Goal: Task Accomplishment & Management: Use online tool/utility

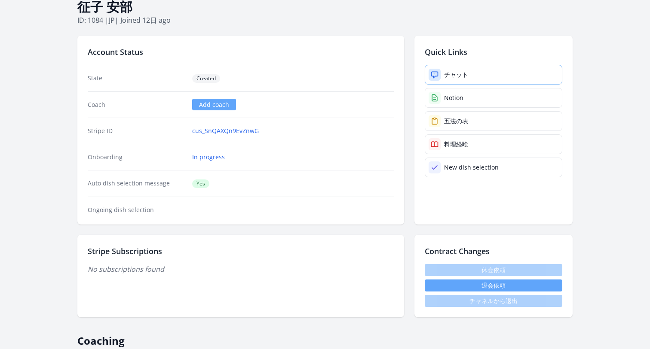
scroll to position [46, 0]
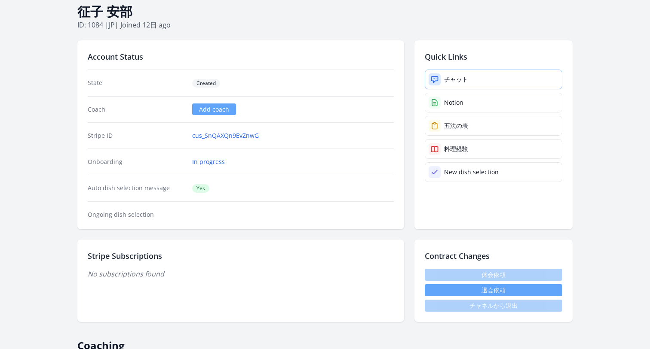
click at [470, 74] on link "チャット" at bounding box center [492, 80] width 137 height 20
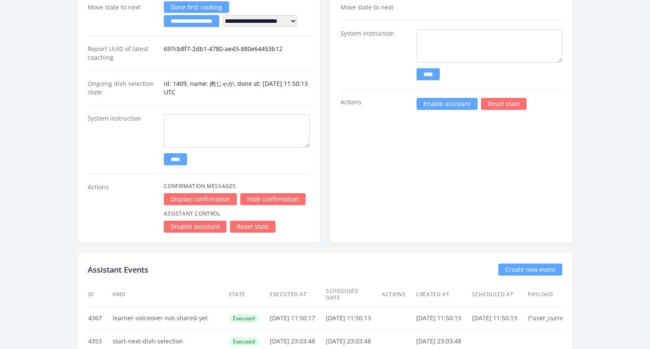
scroll to position [1204, 0]
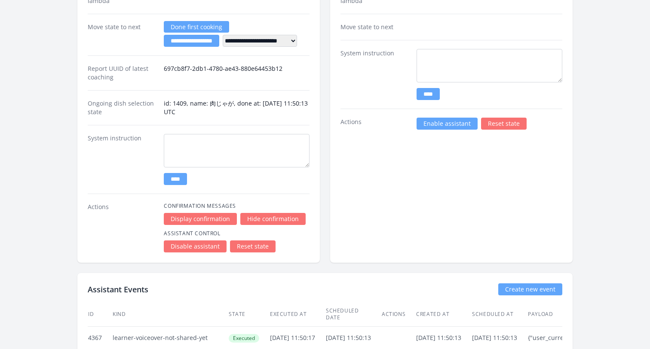
click at [434, 125] on link "Enable assistant" at bounding box center [446, 124] width 61 height 12
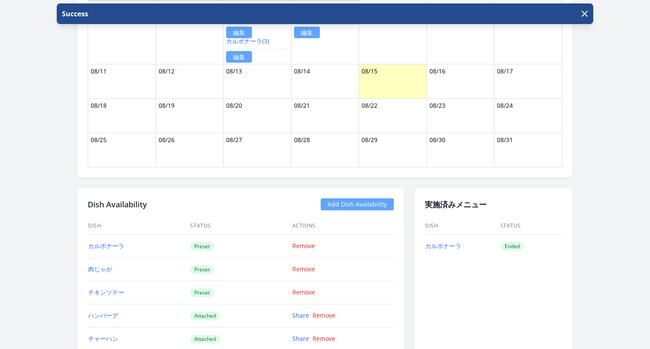
scroll to position [727, 0]
